Goal: Information Seeking & Learning: Learn about a topic

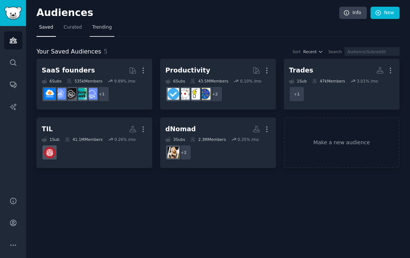
click at [107, 27] on span "Trending" at bounding box center [101, 27] width 19 height 7
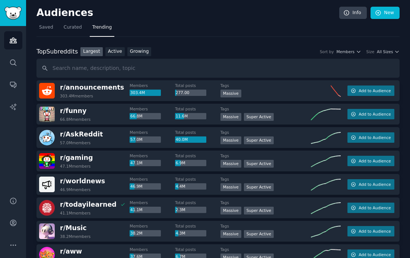
click at [181, 72] on input "text" at bounding box center [217, 68] width 363 height 19
type input "luxury"
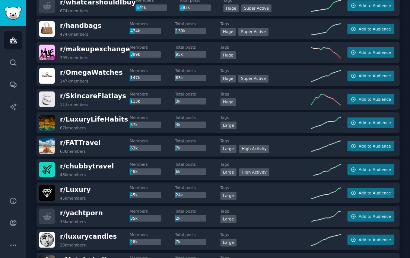
scroll to position [133, 0]
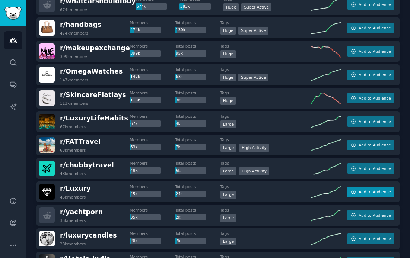
click at [358, 192] on span "Add to Audience" at bounding box center [374, 191] width 32 height 5
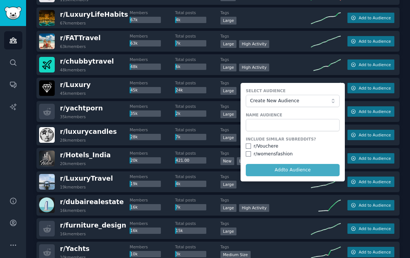
scroll to position [245, 0]
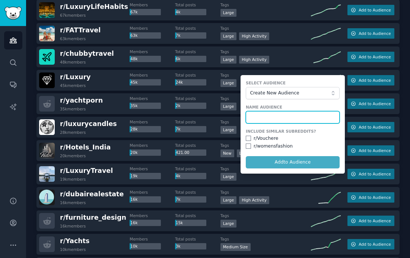
click at [297, 114] on input "text" at bounding box center [293, 117] width 94 height 13
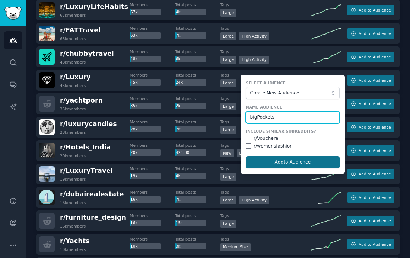
type input "bigPockets"
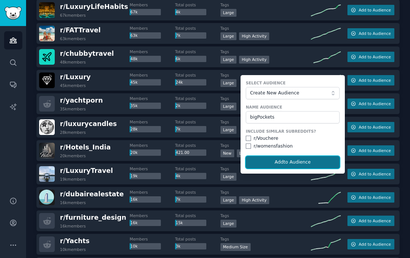
click at [305, 161] on button "Add to Audience" at bounding box center [293, 162] width 94 height 13
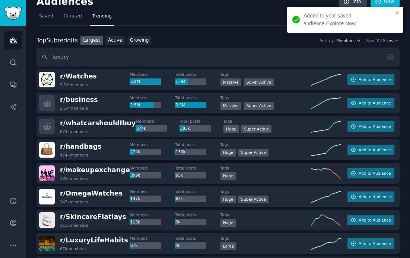
scroll to position [0, 0]
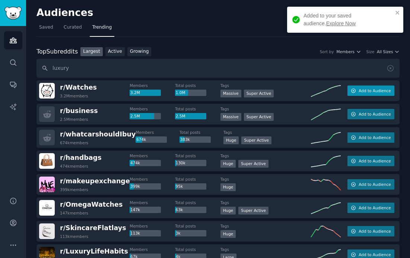
click at [353, 92] on icon "button" at bounding box center [353, 91] width 4 height 4
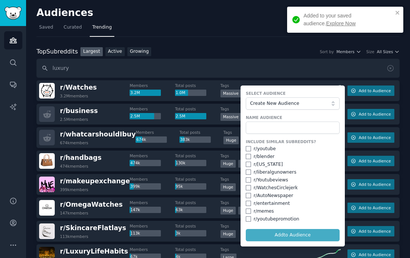
click at [295, 134] on form "Select Audience Create New Audience Name Audience Include Similar Subreddits? r…" at bounding box center [292, 166] width 104 height 161
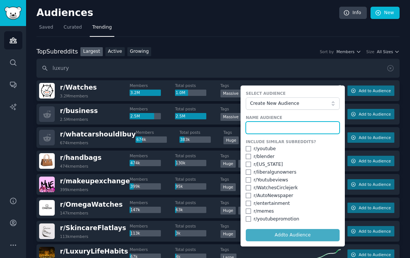
click at [268, 131] on input "text" at bounding box center [293, 128] width 94 height 13
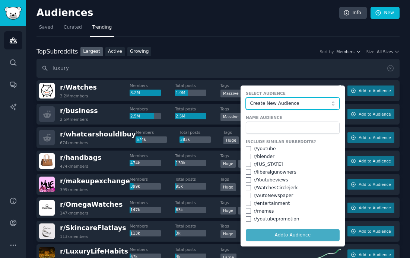
click at [273, 103] on span "Create New Audience" at bounding box center [290, 103] width 81 height 7
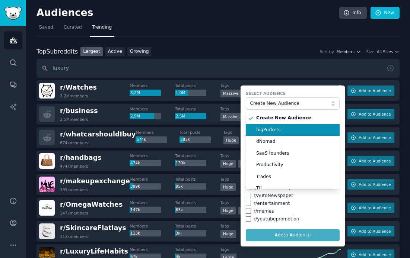
click at [269, 129] on span "bigPockets" at bounding box center [295, 130] width 78 height 7
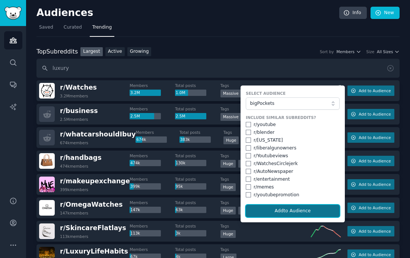
click at [289, 210] on button "Add to Audience" at bounding box center [293, 211] width 94 height 13
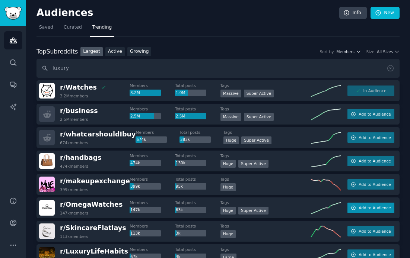
click at [356, 208] on button "Add to Audience" at bounding box center [370, 208] width 47 height 10
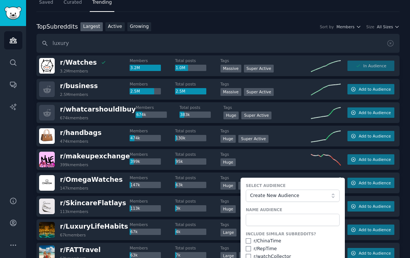
scroll to position [36, 0]
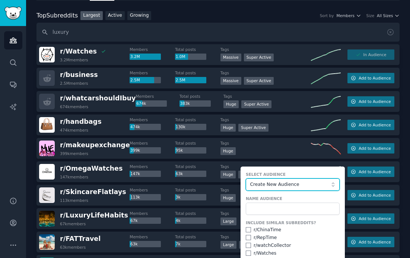
click at [316, 179] on button "Create New Audience" at bounding box center [293, 185] width 94 height 13
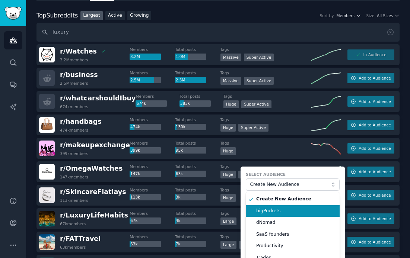
click at [304, 211] on span "bigPockets" at bounding box center [295, 211] width 78 height 7
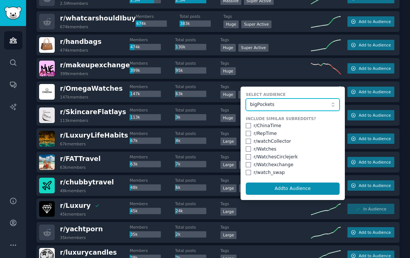
scroll to position [139, 0]
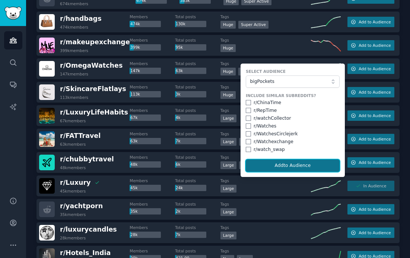
click at [298, 165] on button "Add to Audience" at bounding box center [293, 166] width 94 height 13
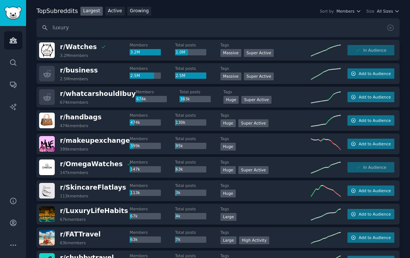
scroll to position [0, 0]
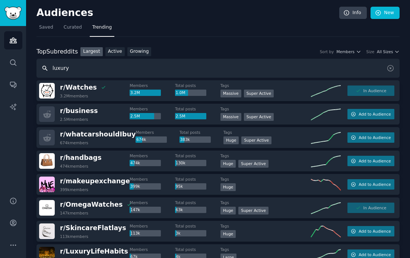
click at [113, 65] on input "luxury" at bounding box center [217, 68] width 363 height 19
click at [55, 30] on nav "Saved Curated Trending" at bounding box center [217, 29] width 363 height 15
click at [48, 28] on span "Saved" at bounding box center [46, 27] width 14 height 7
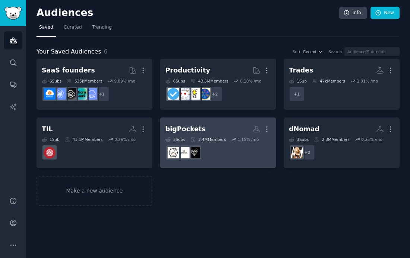
click at [221, 122] on link "bigPockets More 3 Sub s 3.4M Members 1.15 % /mo" at bounding box center [218, 143] width 116 height 51
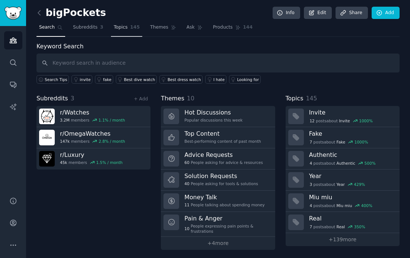
click at [131, 28] on span "145" at bounding box center [135, 27] width 10 height 7
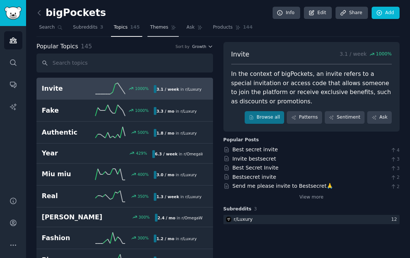
click at [161, 33] on link "Themes" at bounding box center [162, 29] width 31 height 15
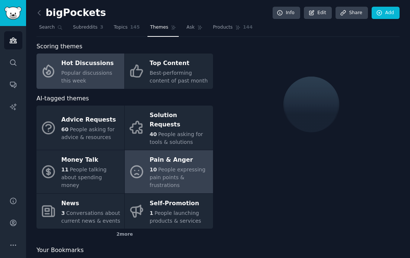
click at [168, 173] on span "People expressing pain points & frustrations" at bounding box center [178, 178] width 56 height 22
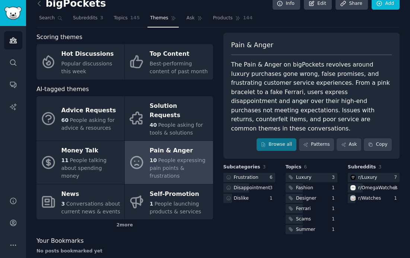
scroll to position [12, 0]
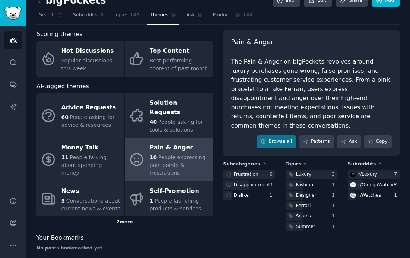
click at [121, 217] on div "2 more" at bounding box center [124, 223] width 176 height 12
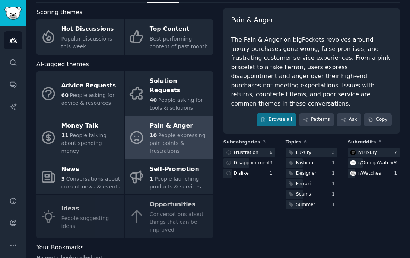
scroll to position [44, 0]
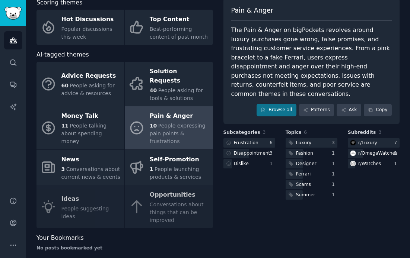
click at [153, 202] on div "Advice Requests 60 People asking for advice & resources Solution Requests 40 Pe…" at bounding box center [124, 145] width 176 height 167
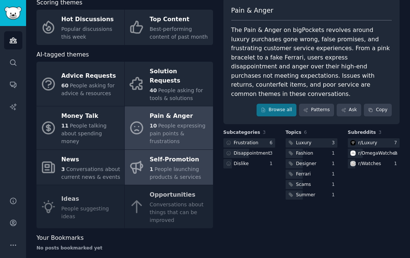
click at [178, 166] on span "People launching products & services" at bounding box center [175, 173] width 51 height 14
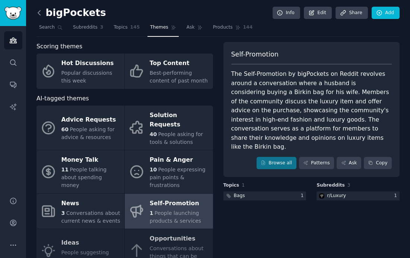
click at [39, 12] on icon at bounding box center [39, 12] width 2 height 4
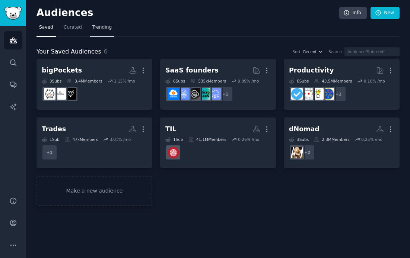
click at [100, 29] on span "Trending" at bounding box center [101, 27] width 19 height 7
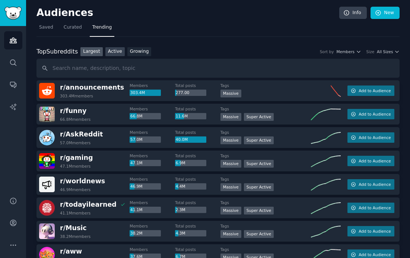
click at [117, 51] on link "Active" at bounding box center [114, 51] width 19 height 9
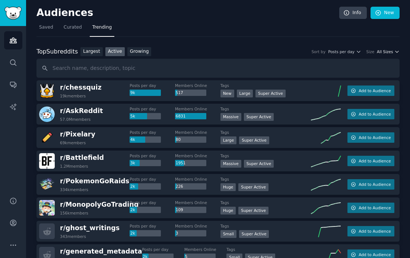
click at [376, 51] on span "All Sizes" at bounding box center [384, 51] width 16 height 5
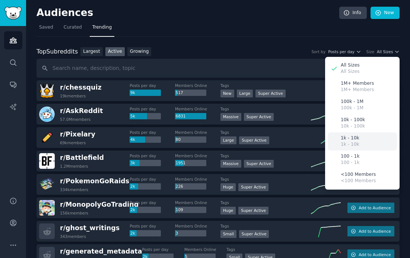
click at [355, 142] on p "1k - 10k" at bounding box center [349, 144] width 19 height 7
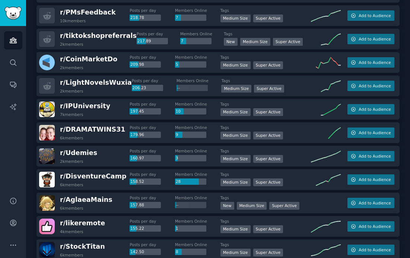
scroll to position [526, 0]
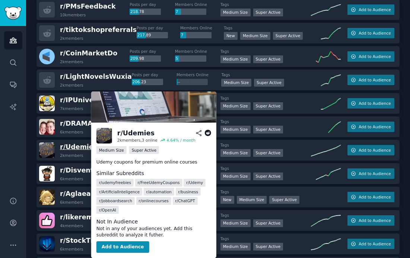
click at [83, 147] on span "r/ Udemies" at bounding box center [78, 146] width 37 height 7
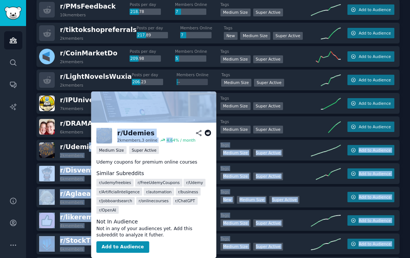
drag, startPoint x: 83, startPoint y: 147, endPoint x: 175, endPoint y: 140, distance: 92.1
click at [175, 140] on body "Audiences Search Conversations AI Reports Help Account More Audiences Info New …" at bounding box center [205, 129] width 410 height 258
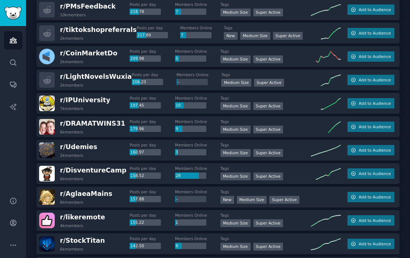
click at [33, 132] on div "Audiences Info New Saved Curated Trending Top Subreddits Top Subreddits Largest…" at bounding box center [218, 124] width 384 height 1301
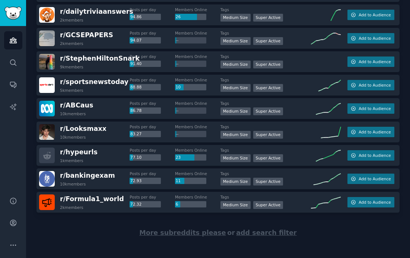
scroll to position [1042, 0]
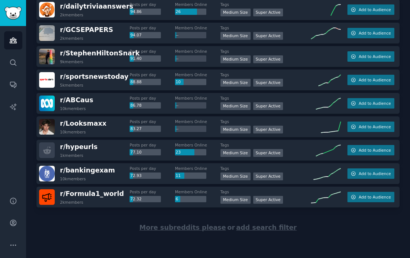
click at [155, 225] on span "More subreddits please" at bounding box center [182, 227] width 86 height 7
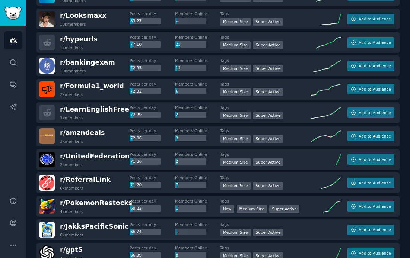
scroll to position [1151, 0]
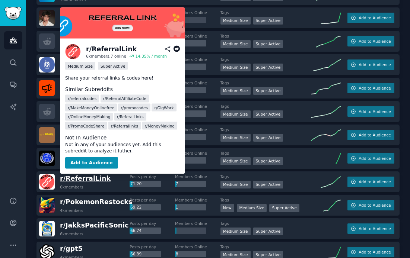
click at [76, 178] on span "r/ ReferralLink" at bounding box center [85, 178] width 51 height 7
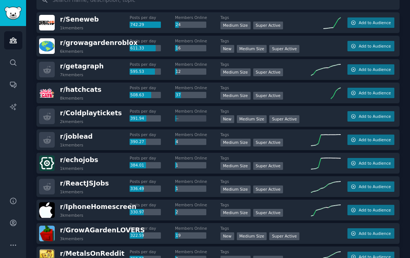
scroll to position [0, 0]
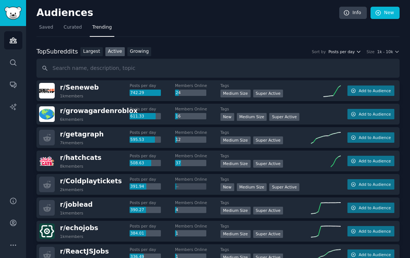
click at [352, 50] on span "Posts per day" at bounding box center [341, 51] width 26 height 5
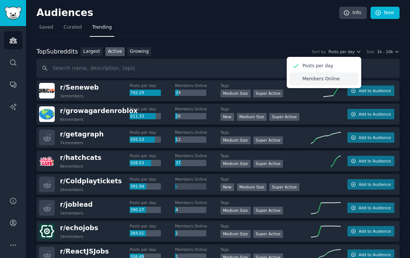
click at [336, 80] on p "Members Online" at bounding box center [320, 79] width 37 height 7
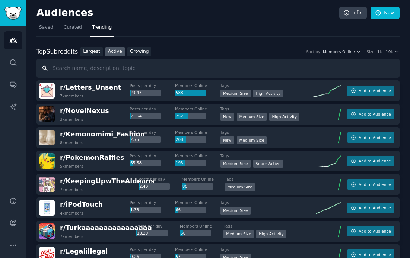
click at [83, 70] on input "text" at bounding box center [217, 68] width 363 height 19
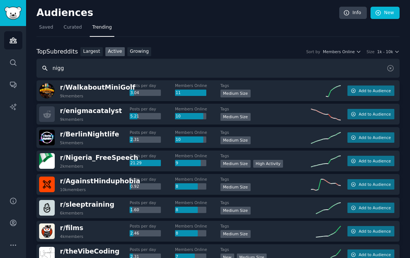
type input "nigg"
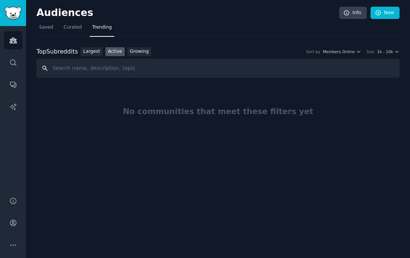
type input "\"
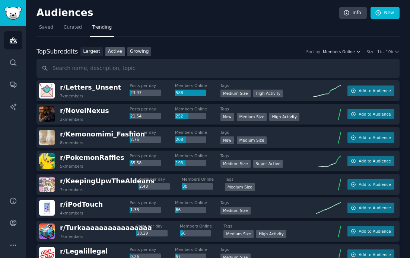
click at [137, 54] on link "Growing" at bounding box center [139, 51] width 24 height 9
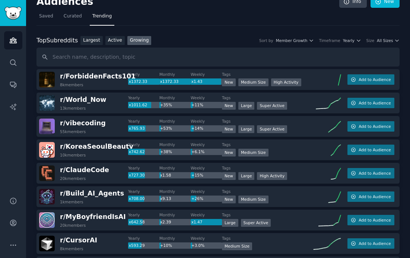
scroll to position [12, 0]
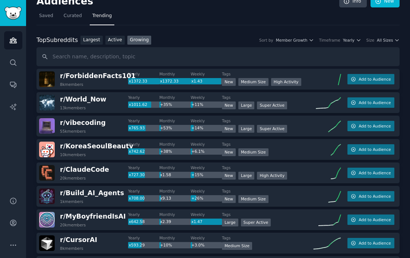
click at [388, 44] on div "Top Subreddits Top Subreddits Largest Active Growing Sort by Member Growth Time…" at bounding box center [217, 40] width 363 height 9
click at [387, 41] on span "All Sizes" at bounding box center [384, 40] width 16 height 5
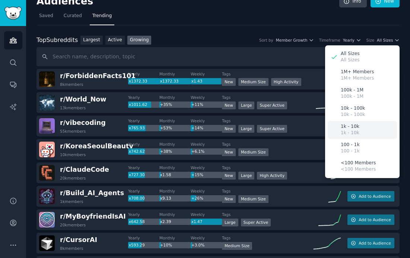
click at [359, 128] on div "1k - 10k 1k - 10k" at bounding box center [361, 130] width 69 height 18
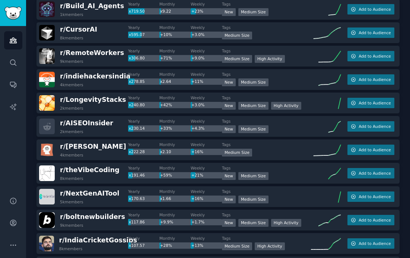
scroll to position [131, 0]
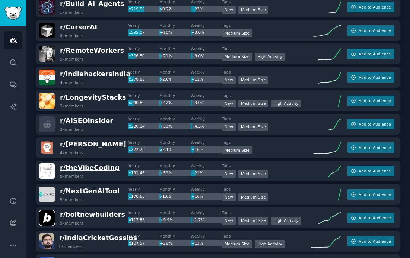
click at [99, 170] on span "r/ theVibeCoding" at bounding box center [90, 167] width 60 height 7
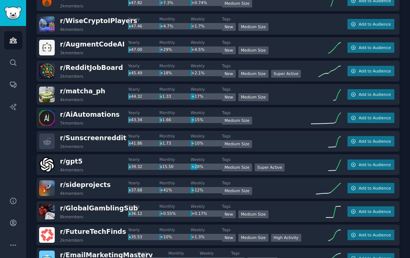
scroll to position [923, 0]
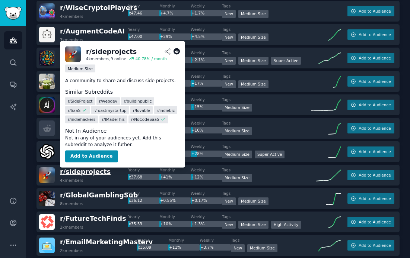
click at [70, 171] on span "r/ sideprojects" at bounding box center [85, 171] width 51 height 7
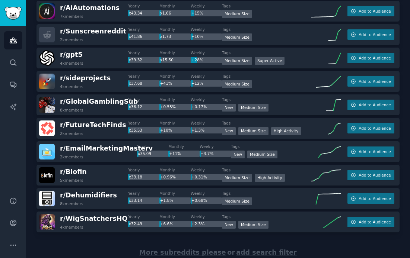
scroll to position [1042, 0]
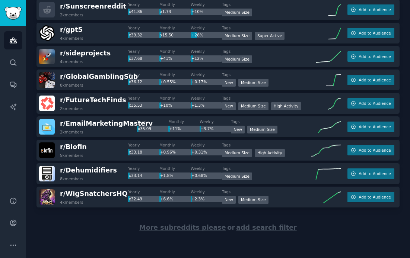
click at [168, 225] on span "More subreddits please" at bounding box center [182, 227] width 86 height 7
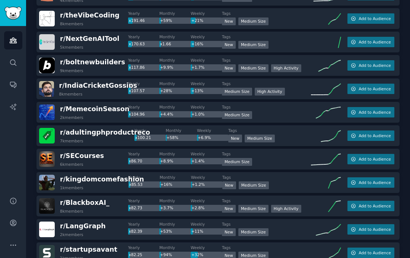
scroll to position [0, 0]
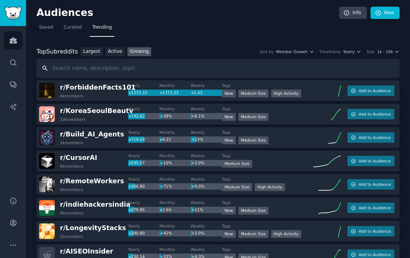
click at [73, 72] on input "text" at bounding box center [217, 68] width 363 height 19
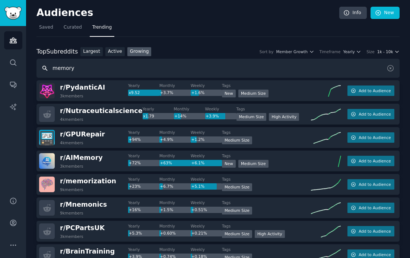
click at [387, 51] on span "1k - 10k" at bounding box center [385, 51] width 16 height 5
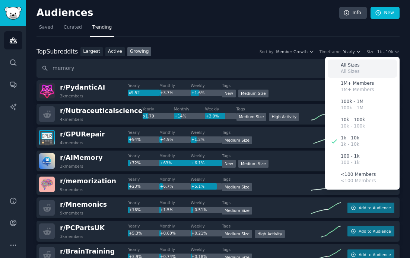
click at [369, 64] on div "All Sizes All Sizes" at bounding box center [361, 69] width 69 height 18
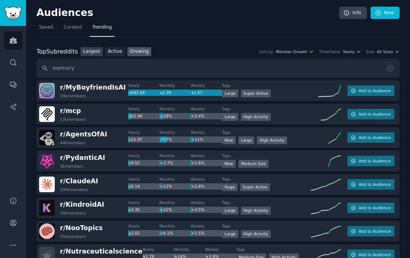
click at [92, 49] on link "Largest" at bounding box center [91, 51] width 22 height 9
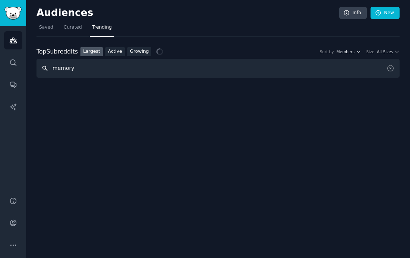
click at [83, 73] on input "memory" at bounding box center [217, 68] width 363 height 19
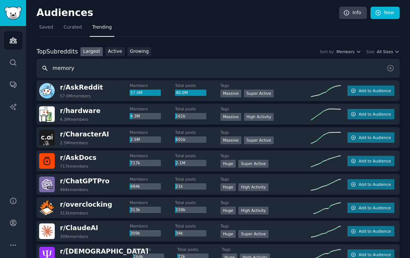
click at [87, 69] on input "memory" at bounding box center [217, 68] width 363 height 19
type input "productivity"
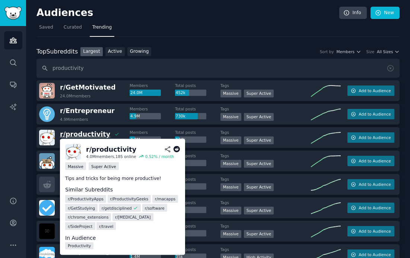
click at [85, 134] on span "r/ productivity" at bounding box center [85, 134] width 50 height 7
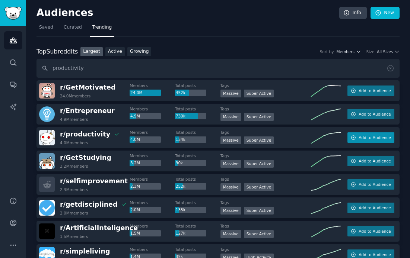
click at [352, 139] on icon "button" at bounding box center [353, 138] width 4 height 4
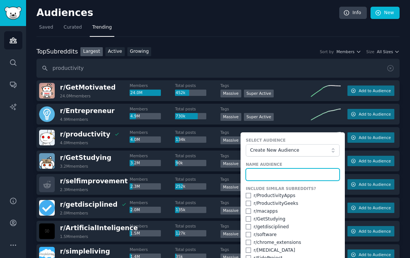
click at [292, 173] on input "text" at bounding box center [293, 175] width 94 height 13
type input "productivity"
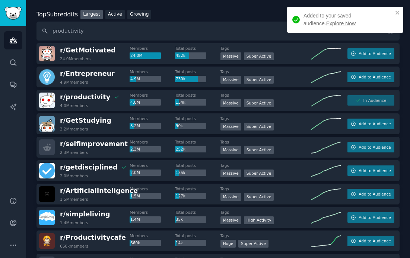
scroll to position [41, 0]
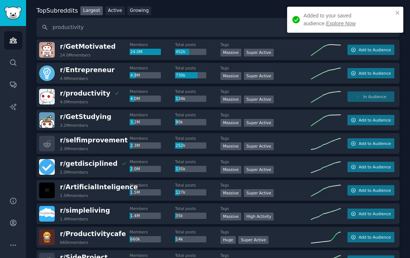
click at [326, 21] on link "Explore Now" at bounding box center [340, 23] width 29 height 6
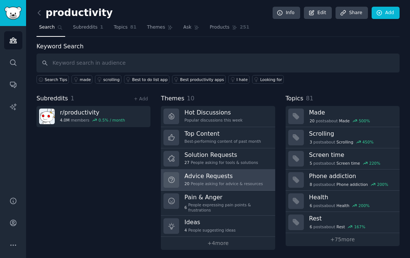
scroll to position [2, 0]
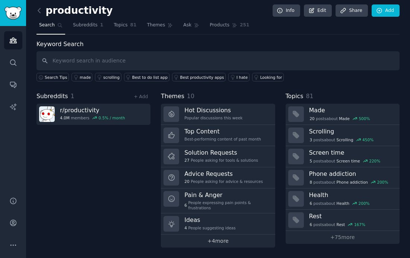
click at [202, 242] on link "+ 4 more" at bounding box center [218, 241] width 114 height 13
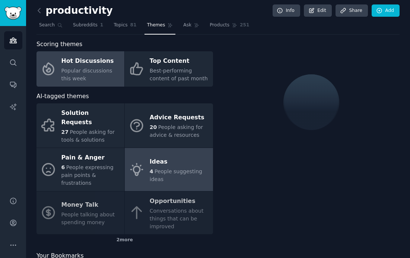
click at [175, 169] on span "People suggesting ideas" at bounding box center [176, 176] width 52 height 14
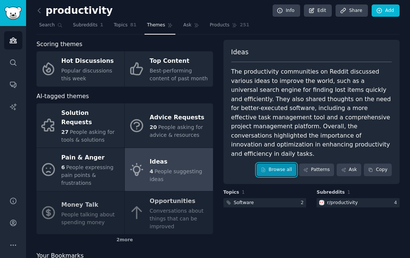
click at [269, 164] on link "Browse all" at bounding box center [276, 170] width 40 height 13
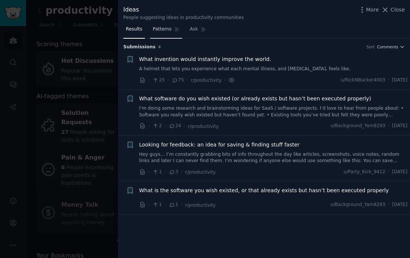
click at [162, 31] on span "Patterns" at bounding box center [162, 29] width 19 height 7
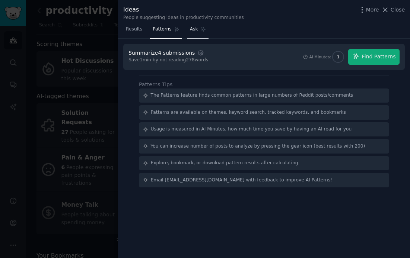
click at [196, 35] on link "Ask" at bounding box center [197, 30] width 21 height 15
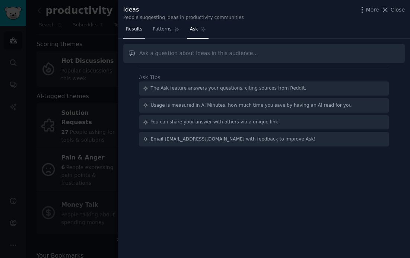
click at [125, 31] on link "Results" at bounding box center [134, 30] width 22 height 15
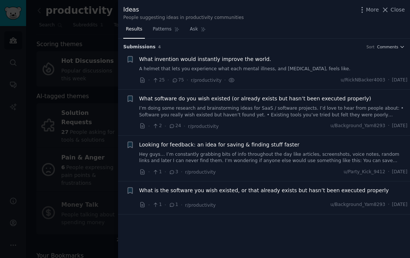
click at [261, 147] on span "Looking for feedback: an idea for saving & finding stuff faster" at bounding box center [219, 145] width 160 height 8
click at [253, 193] on span "What is the software you wish existed, or that already exists but hasn’t been e…" at bounding box center [264, 191] width 250 height 8
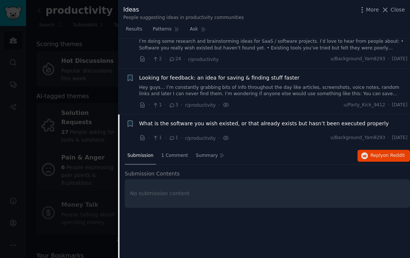
scroll to position [68, 0]
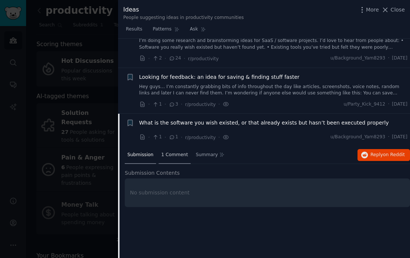
click at [178, 155] on span "1 Comment" at bounding box center [174, 155] width 27 height 7
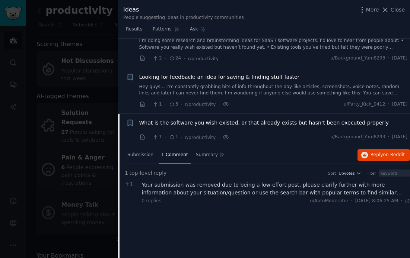
click at [91, 32] on div at bounding box center [205, 129] width 410 height 258
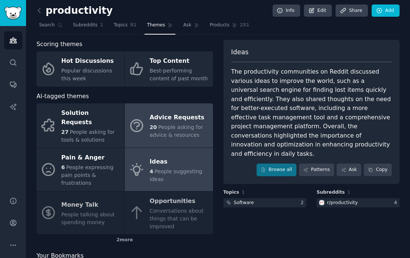
click at [175, 130] on span "People asking for advice & resources" at bounding box center [176, 131] width 53 height 14
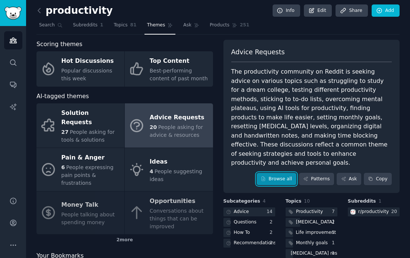
click at [273, 173] on link "Browse all" at bounding box center [276, 179] width 40 height 13
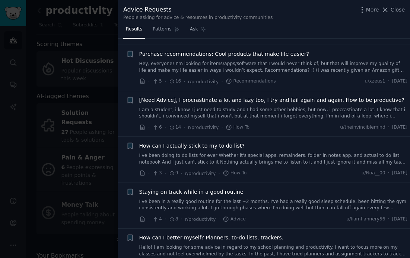
scroll to position [320, 0]
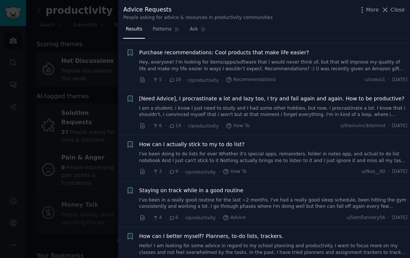
click at [181, 66] on link "Hey, everyone! I’m looking for items/apps/software that I would never think of,…" at bounding box center [273, 65] width 268 height 13
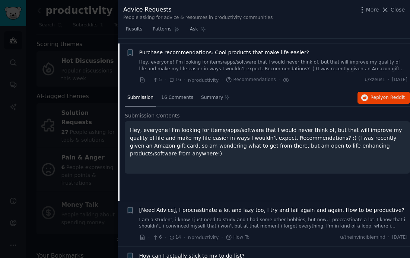
scroll to position [324, 0]
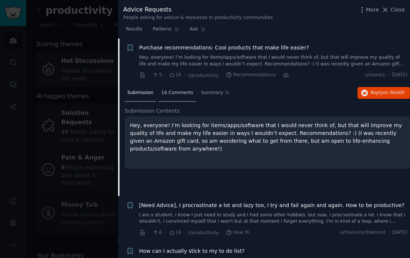
click at [174, 94] on span "16 Comments" at bounding box center [177, 93] width 32 height 7
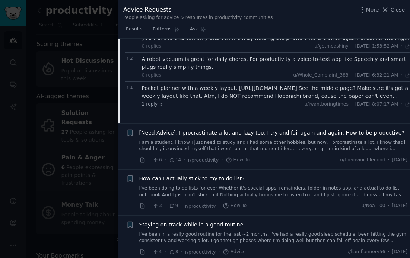
scroll to position [543, 0]
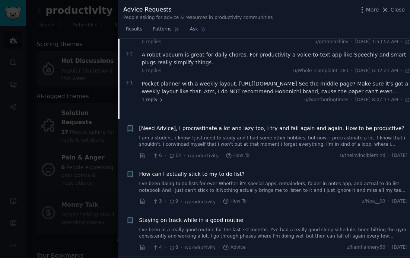
click at [86, 52] on div at bounding box center [205, 129] width 410 height 258
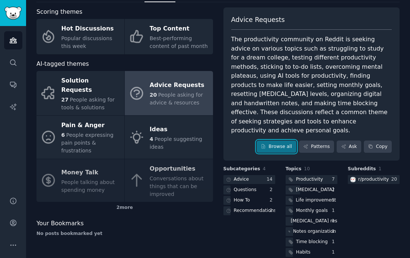
scroll to position [41, 0]
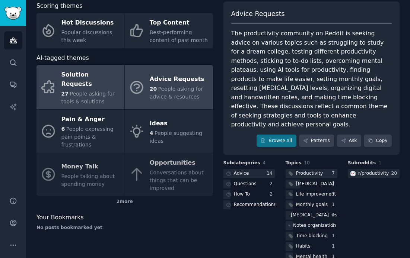
click at [112, 77] on div "Solution Requests" at bounding box center [90, 79] width 59 height 21
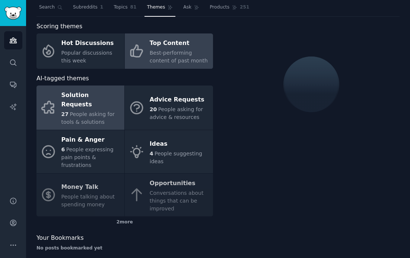
scroll to position [41, 0]
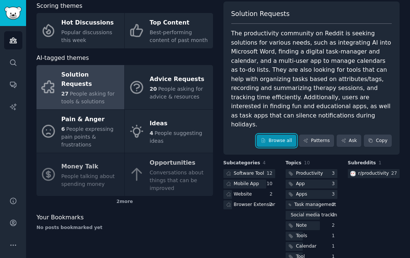
click at [283, 135] on link "Browse all" at bounding box center [276, 141] width 40 height 13
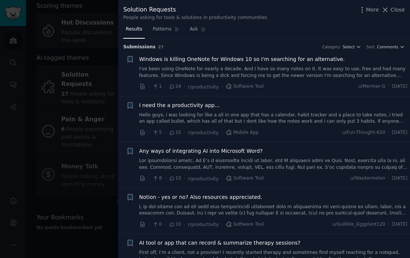
click at [247, 68] on link "I've been using OneNote for nearly a decade. And I have so many notes on it. It…" at bounding box center [273, 72] width 268 height 13
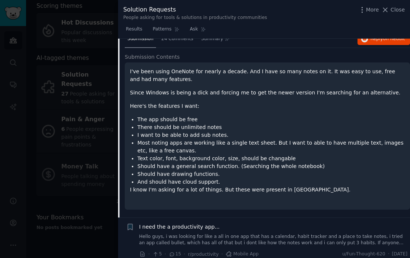
scroll to position [66, 0]
click at [394, 12] on span "Close" at bounding box center [397, 10] width 14 height 8
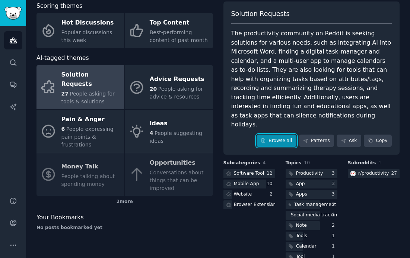
click at [283, 135] on link "Browse all" at bounding box center [276, 141] width 40 height 13
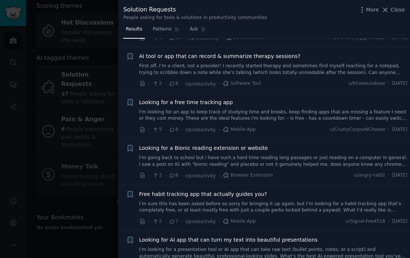
scroll to position [187, 0]
click at [180, 72] on link "First off, I’m a client, not a provider! I recently started therapy and sometim…" at bounding box center [273, 68] width 268 height 13
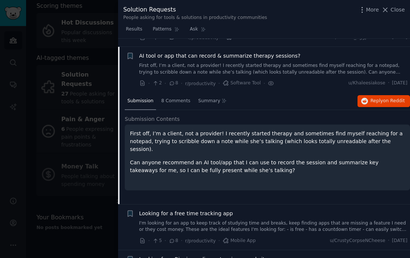
scroll to position [195, 0]
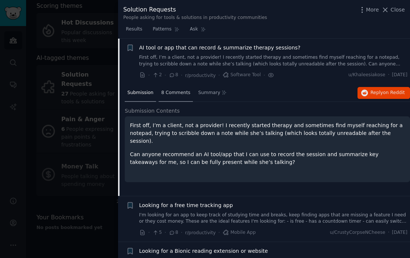
click at [175, 99] on div "8 Comments" at bounding box center [175, 93] width 34 height 18
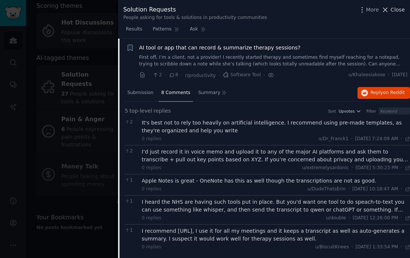
click at [392, 13] on span "Close" at bounding box center [397, 10] width 14 height 8
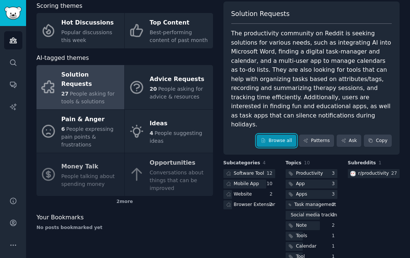
click at [281, 135] on link "Browse all" at bounding box center [276, 141] width 40 height 13
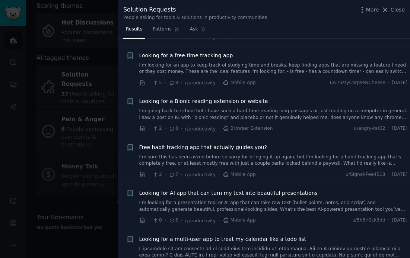
scroll to position [236, 0]
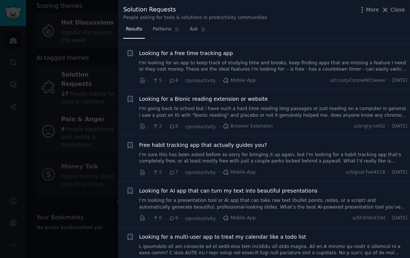
click at [255, 61] on link "I'm looking for an app to keep track of studying time and breaks, keep finding …" at bounding box center [273, 66] width 268 height 13
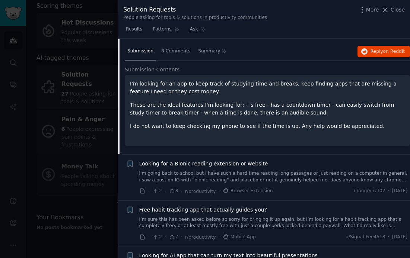
scroll to position [283, 0]
click at [163, 50] on span "8 Comments" at bounding box center [175, 51] width 29 height 7
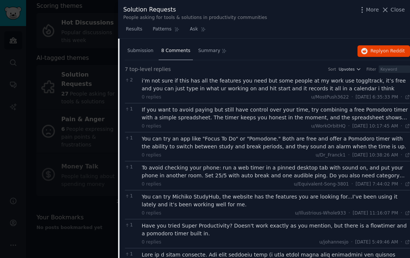
click at [86, 91] on div at bounding box center [205, 129] width 410 height 258
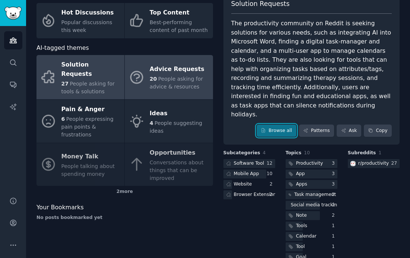
scroll to position [54, 0]
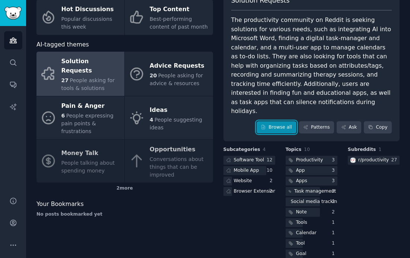
click at [264, 125] on icon at bounding box center [263, 127] width 3 height 4
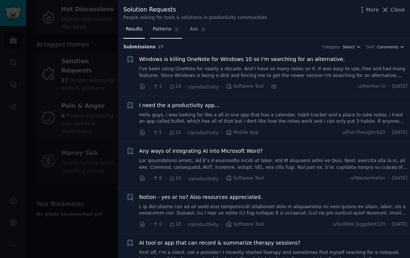
click at [166, 29] on span "Patterns" at bounding box center [162, 29] width 19 height 7
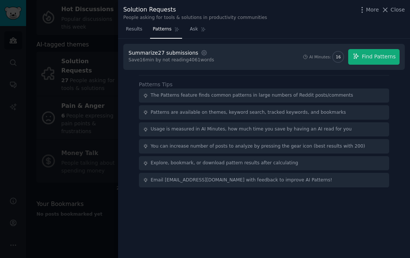
click at [196, 94] on div "The Patterns feature finds common patterns in large numbers of Reddit posts/com…" at bounding box center [252, 95] width 202 height 7
click at [355, 54] on icon "button" at bounding box center [355, 56] width 5 height 5
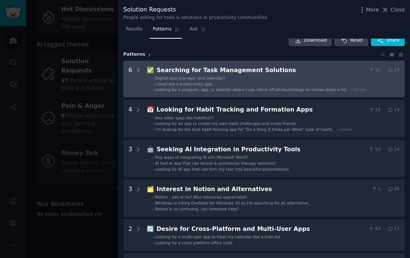
scroll to position [16, 0]
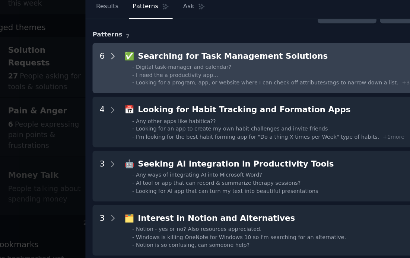
click at [138, 65] on icon at bounding box center [138, 65] width 7 height 7
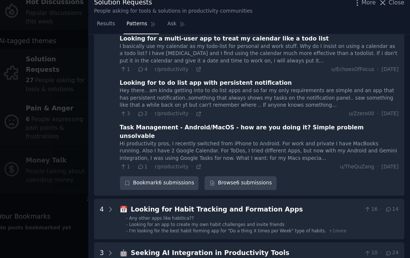
scroll to position [184, 0]
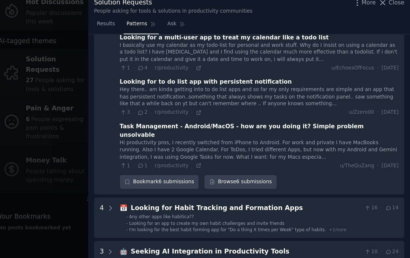
click at [177, 86] on div "Hey there.. am kinda getting into to do list apps and so far my only requiremen…" at bounding box center [273, 96] width 253 height 20
click at [178, 78] on div "Looking for to do list app with persistent notification" at bounding box center [225, 82] width 156 height 8
click at [167, 108] on icon at bounding box center [166, 109] width 4 height 3
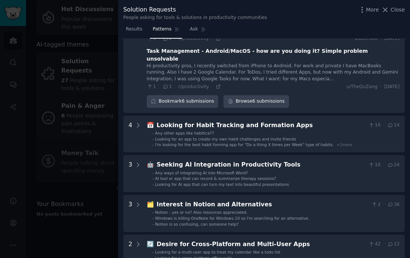
scroll to position [256, 0]
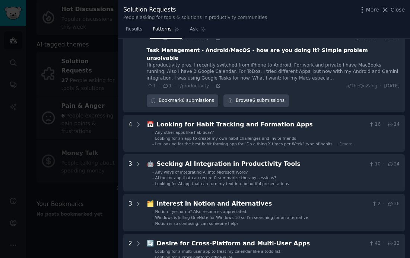
click at [291, 136] on li "- Looking for an app to create my own habit challenges and invite friends" at bounding box center [275, 138] width 247 height 5
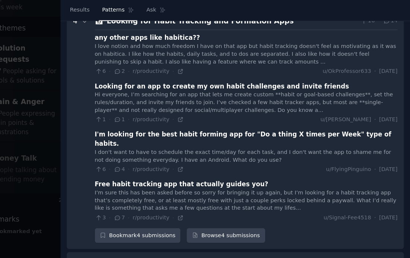
scroll to position [0, 0]
click at [207, 212] on div "Bookmark 4 submissions" at bounding box center [183, 218] width 72 height 13
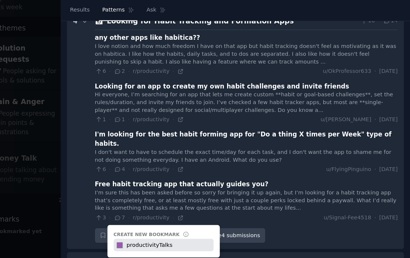
type input "productivityTalks"
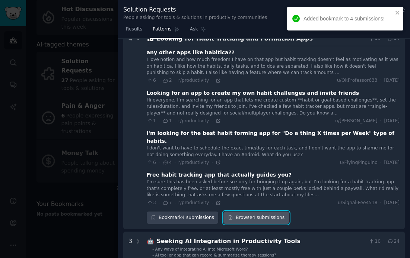
click at [237, 212] on link "Browse 4 submissions" at bounding box center [255, 218] width 65 height 13
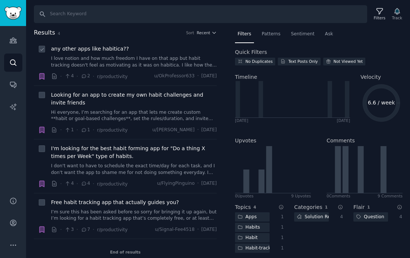
click at [118, 60] on link "I love notion and how much freedom I have on that app but habit tracking doesn'…" at bounding box center [134, 61] width 166 height 13
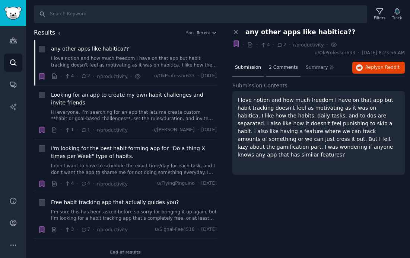
click at [269, 66] on span "2 Comments" at bounding box center [283, 67] width 29 height 7
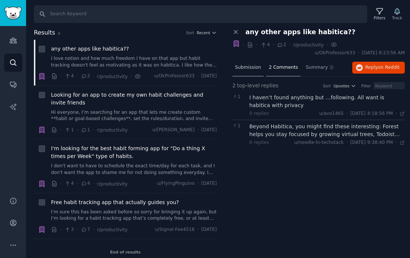
click at [250, 67] on span "Submission" at bounding box center [248, 67] width 26 height 7
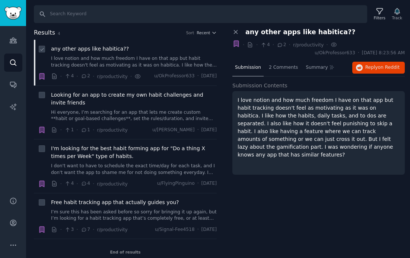
scroll to position [13, 0]
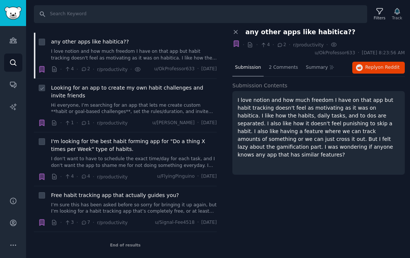
click at [198, 108] on link "Hi everyone, I’m searching for an app that lets me create custom **habit or goa…" at bounding box center [134, 108] width 166 height 13
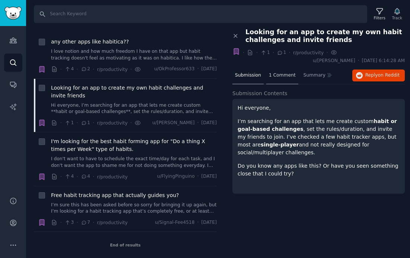
click at [275, 74] on span "1 Comment" at bounding box center [282, 75] width 27 height 7
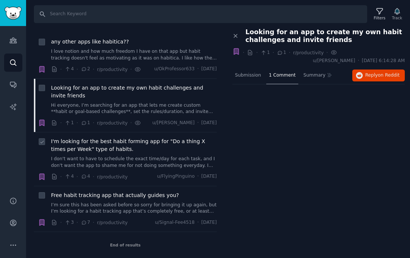
click at [174, 161] on link "I don't want to have to schedule the exact time/day for each task, and I don't …" at bounding box center [134, 162] width 166 height 13
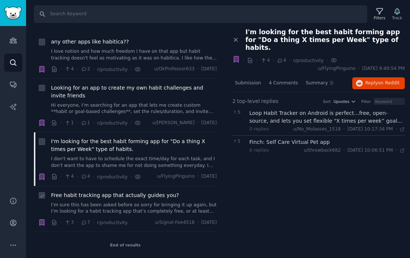
click at [171, 202] on link "I’m sure this has been asked before so sorry for bringing it up again, but I’m …" at bounding box center [134, 208] width 166 height 13
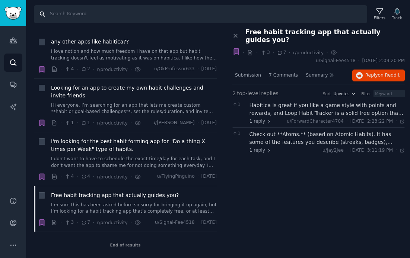
click at [58, 15] on input "Search" at bounding box center [200, 14] width 333 height 18
click at [117, 247] on div "End of results" at bounding box center [125, 245] width 183 height 26
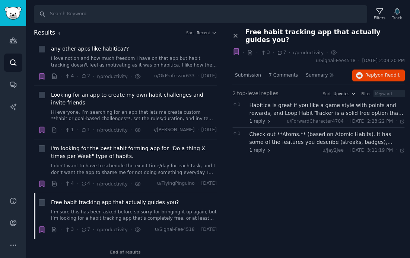
click at [233, 33] on icon at bounding box center [235, 36] width 7 height 7
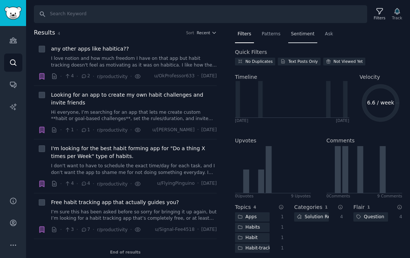
click at [295, 34] on span "Sentiment" at bounding box center [302, 34] width 23 height 7
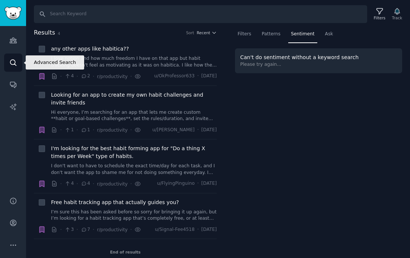
click at [14, 60] on icon "Sidebar" at bounding box center [13, 63] width 6 height 6
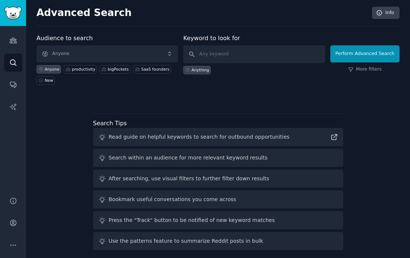
scroll to position [5, 0]
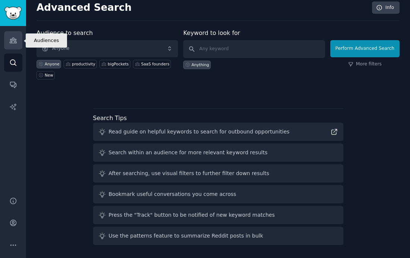
click at [15, 48] on link "Audiences" at bounding box center [13, 40] width 18 height 18
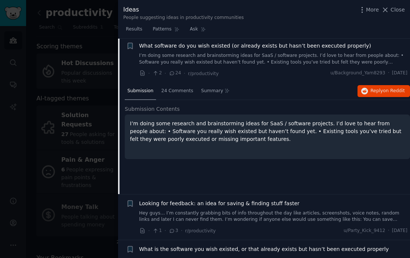
scroll to position [47, 0]
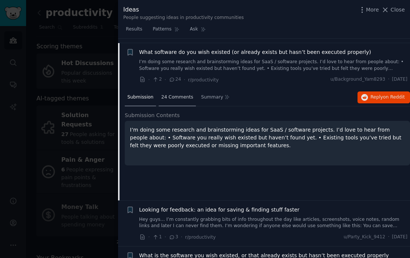
click at [177, 99] on span "24 Comments" at bounding box center [177, 97] width 32 height 7
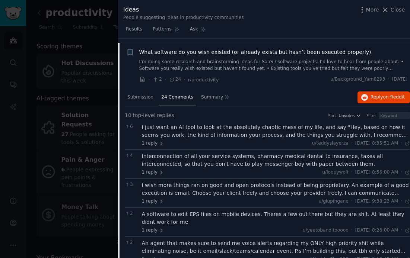
click at [161, 136] on div "I just want an AI tool to look at the absolutely chaotic mess of my life, and s…" at bounding box center [276, 132] width 268 height 16
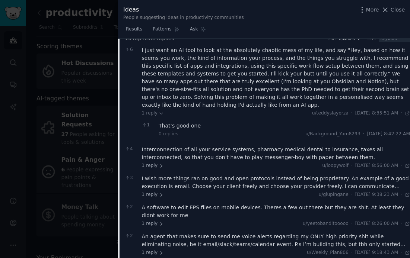
scroll to position [129, 0]
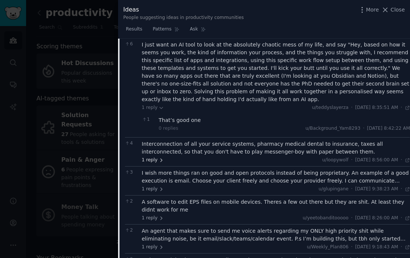
click at [158, 158] on icon at bounding box center [160, 160] width 5 height 5
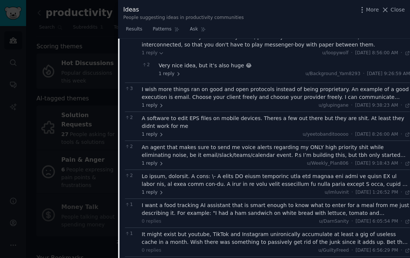
scroll to position [237, 0]
click at [177, 74] on icon at bounding box center [178, 73] width 5 height 5
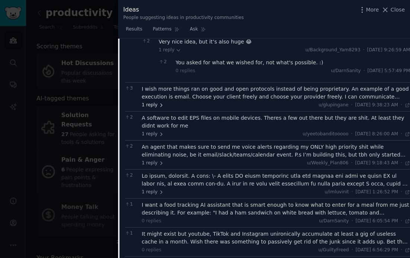
scroll to position [260, 0]
click at [154, 135] on span "1 reply" at bounding box center [153, 134] width 22 height 7
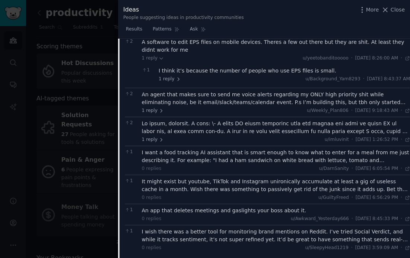
scroll to position [343, 0]
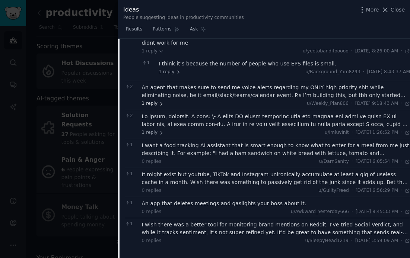
click at [146, 104] on span "1 reply" at bounding box center [153, 103] width 22 height 7
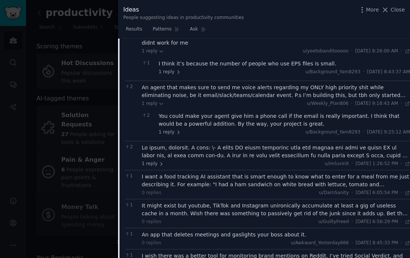
click at [176, 81] on div "2 An agent that makes sure to send me voice alerts regarding my ONLY high prior…" at bounding box center [267, 111] width 285 height 60
click at [173, 89] on div "An agent that makes sure to send me voice alerts regarding my ONLY high priorit…" at bounding box center [276, 92] width 268 height 16
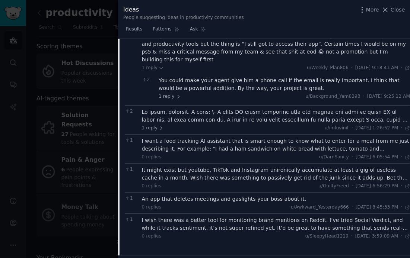
scroll to position [410, 0]
click at [158, 125] on icon at bounding box center [160, 127] width 5 height 5
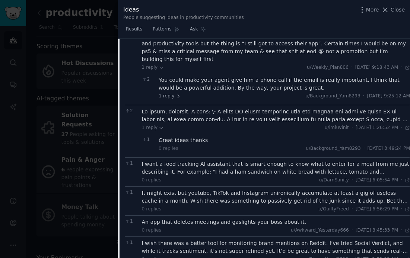
click at [167, 110] on div at bounding box center [276, 116] width 268 height 16
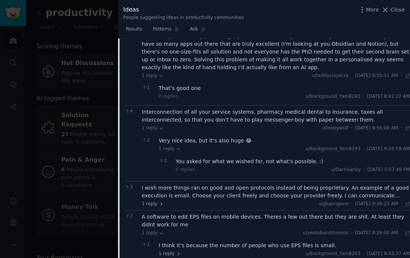
scroll to position [0, 0]
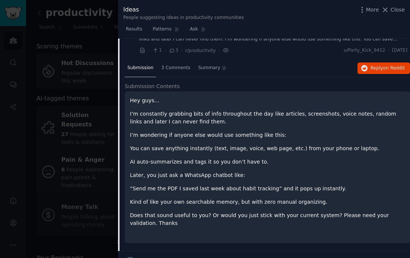
scroll to position [110, 0]
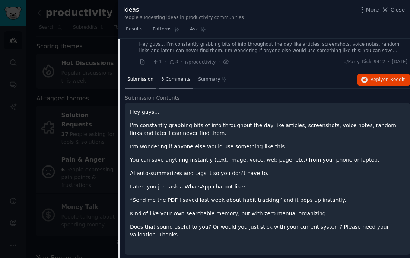
click at [167, 83] on div "3 Comments" at bounding box center [175, 80] width 34 height 18
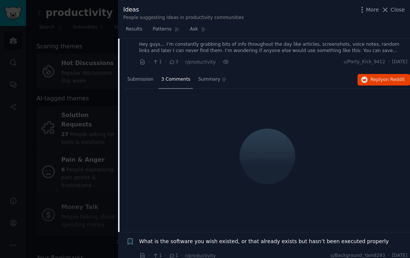
scroll to position [68, 0]
